Goal: Information Seeking & Learning: Learn about a topic

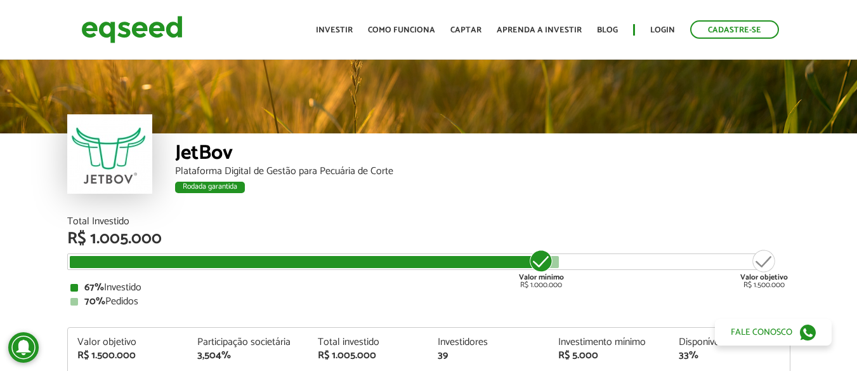
scroll to position [1514, 0]
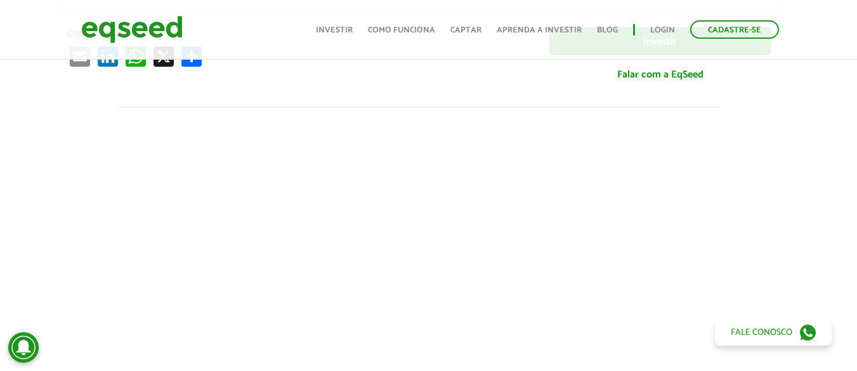
scroll to position [0, 10]
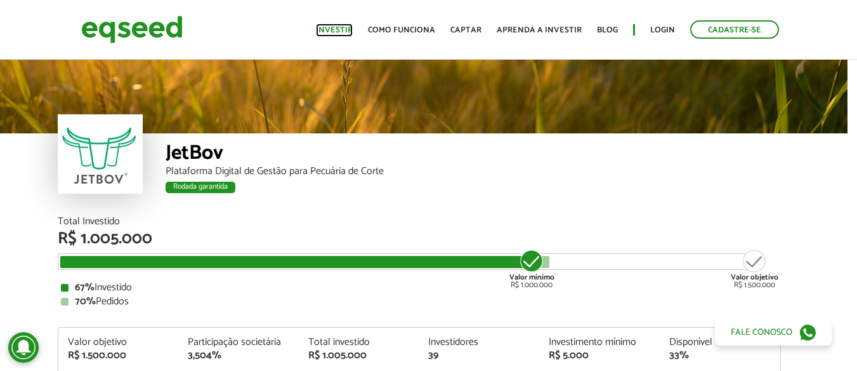
click at [342, 29] on link "Investir" at bounding box center [334, 30] width 37 height 8
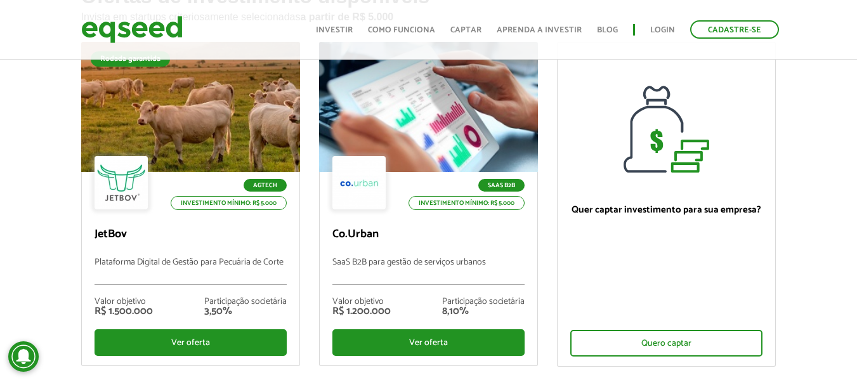
scroll to position [119, 0]
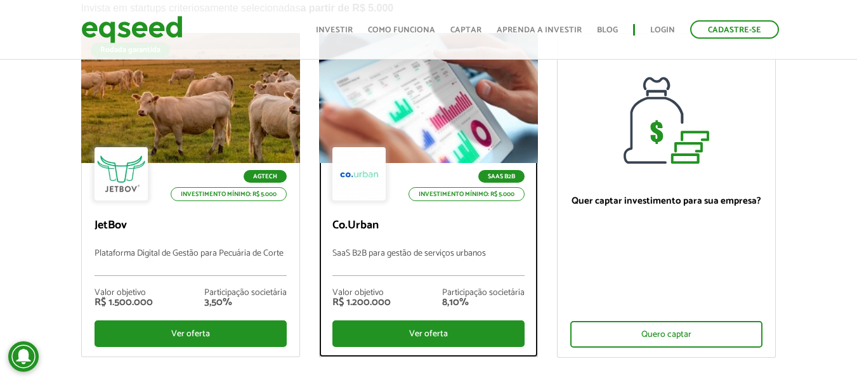
click at [411, 117] on div at bounding box center [428, 98] width 263 height 156
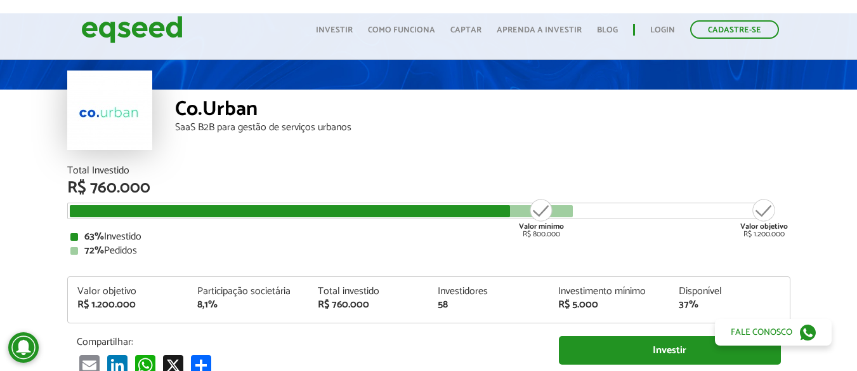
scroll to position [45, 0]
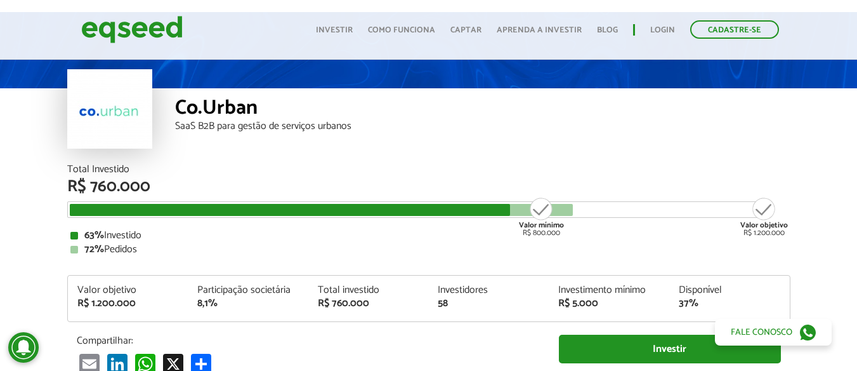
click at [405, 148] on div "Co.Urban SaaS B2B para gestão de serviços urbanos" at bounding box center [483, 126] width 616 height 76
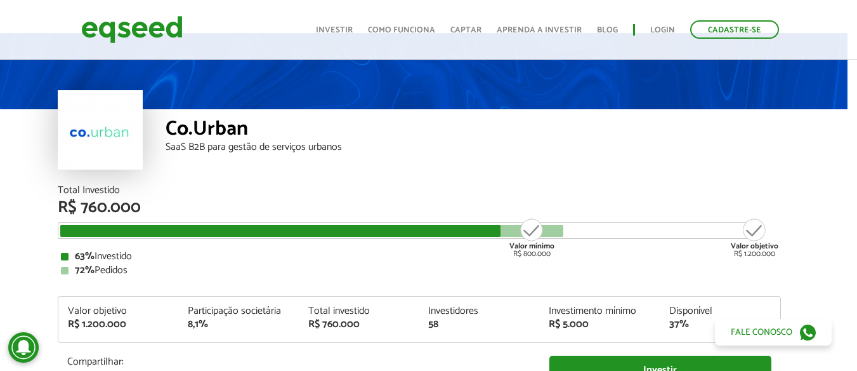
scroll to position [23, 10]
